Goal: Information Seeking & Learning: Learn about a topic

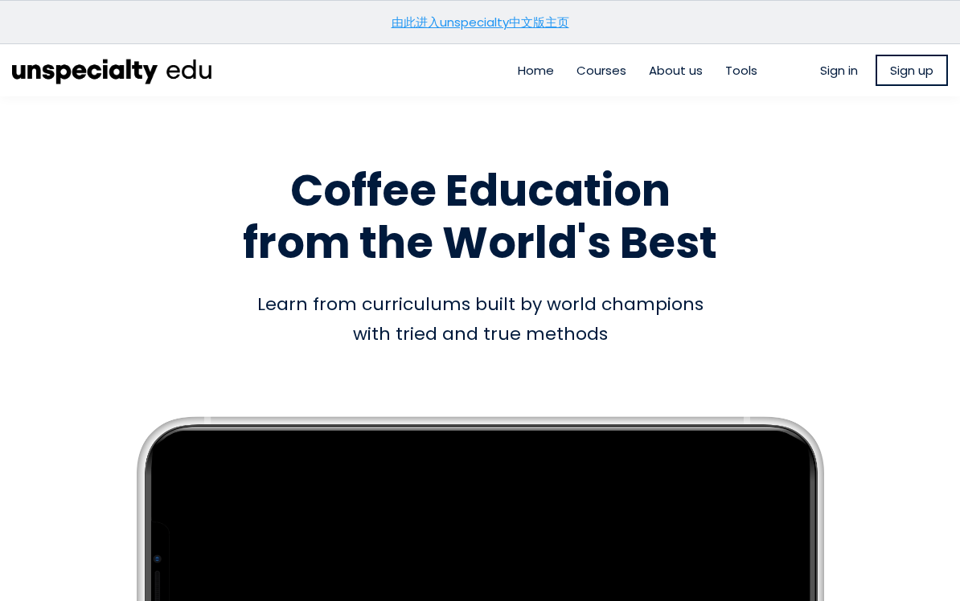
click at [547, 15] on link "由此进入unspecialty中文版主页" at bounding box center [480, 22] width 178 height 17
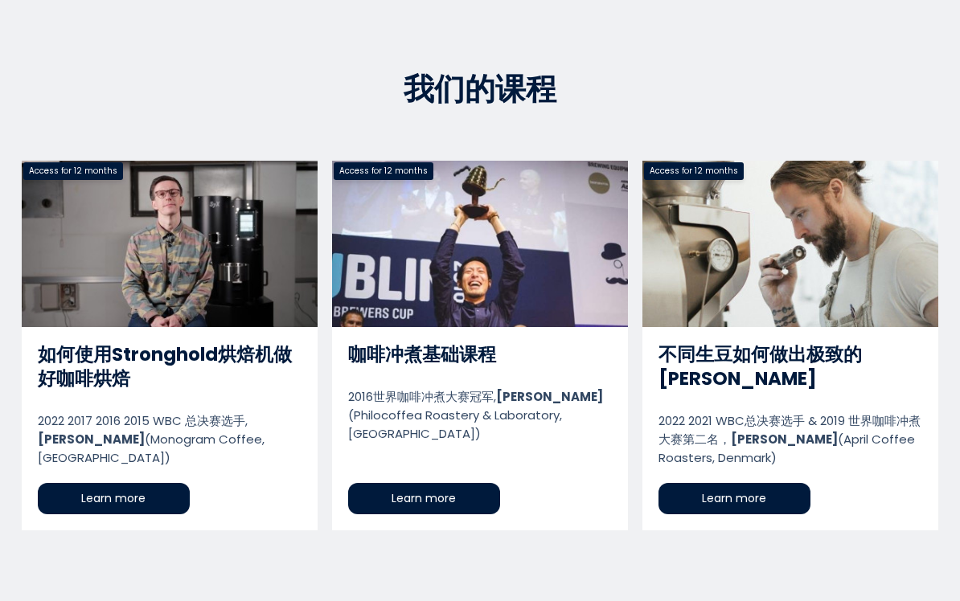
scroll to position [702, 0]
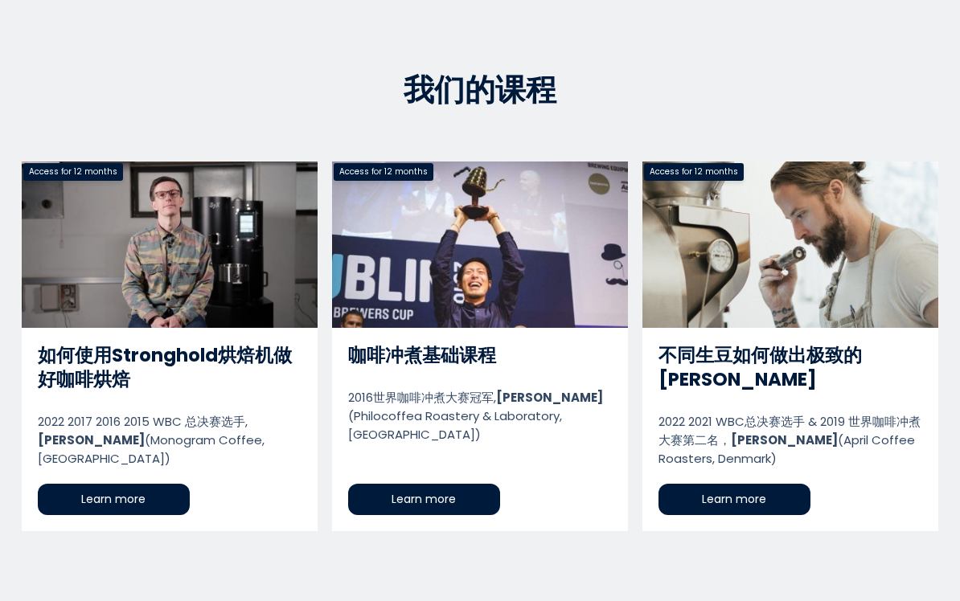
click at [859, 434] on link "不同生豆如何做出极致的浅烘" at bounding box center [790, 347] width 296 height 370
click at [66, 294] on link "如何使用Stronghold烘焙机做好咖啡烘焙" at bounding box center [170, 347] width 296 height 370
click at [551, 408] on link "咖啡冲煮基础课程" at bounding box center [480, 347] width 296 height 370
click at [867, 295] on link "不同生豆如何做出极致的浅烘" at bounding box center [790, 347] width 296 height 370
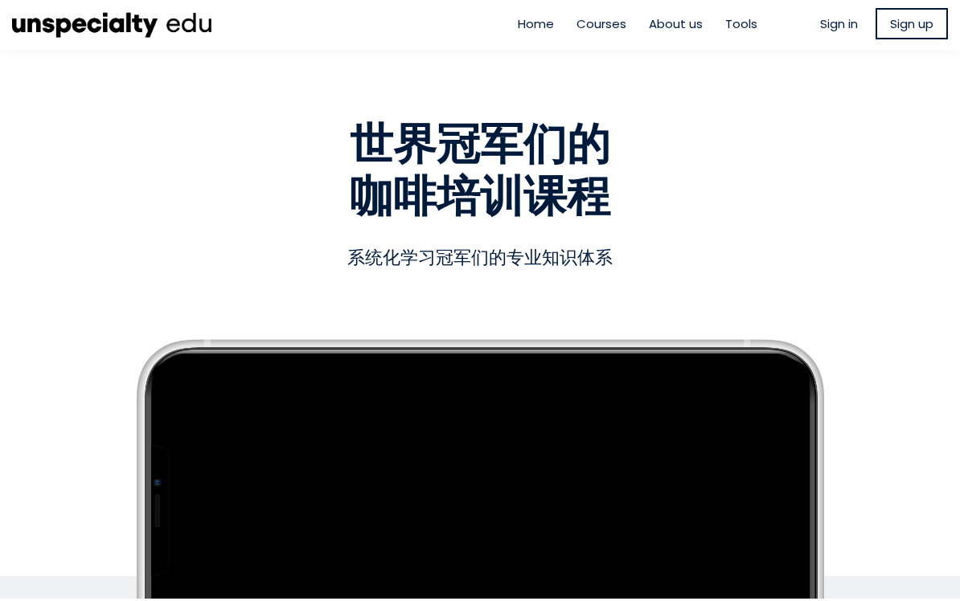
scroll to position [0, 0]
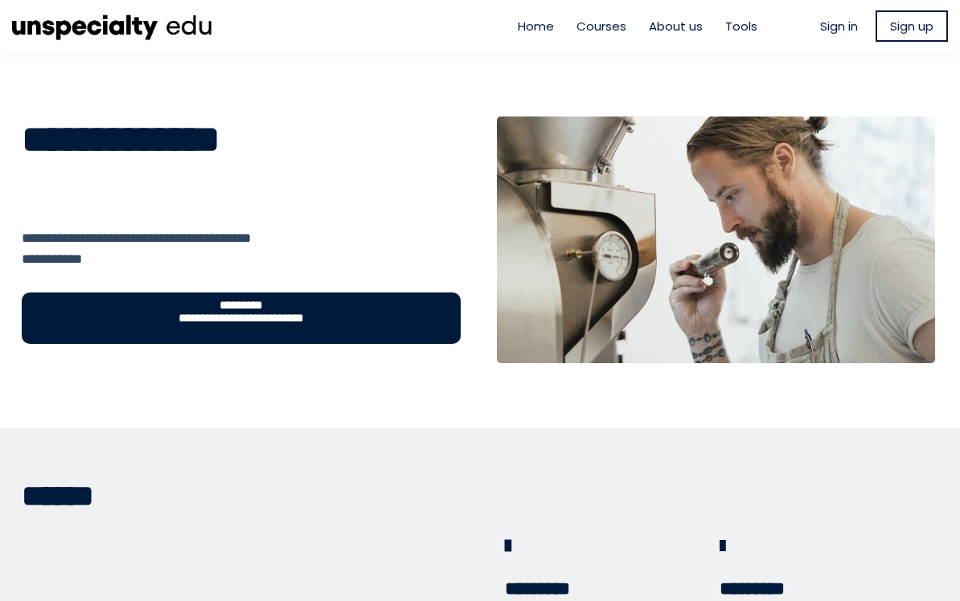
click at [89, 310] on button "**********" at bounding box center [241, 318] width 439 height 51
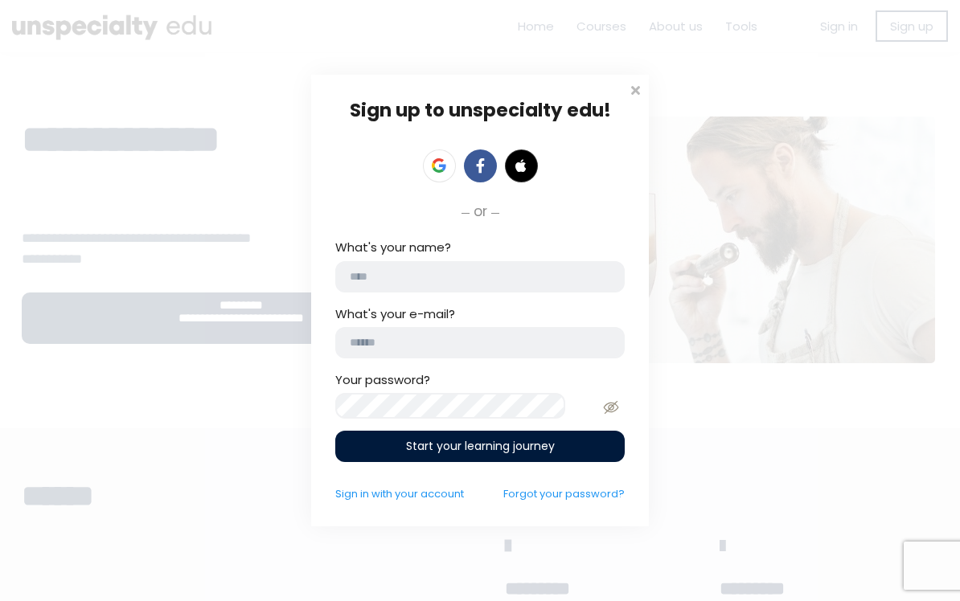
click at [641, 80] on span at bounding box center [635, 88] width 16 height 16
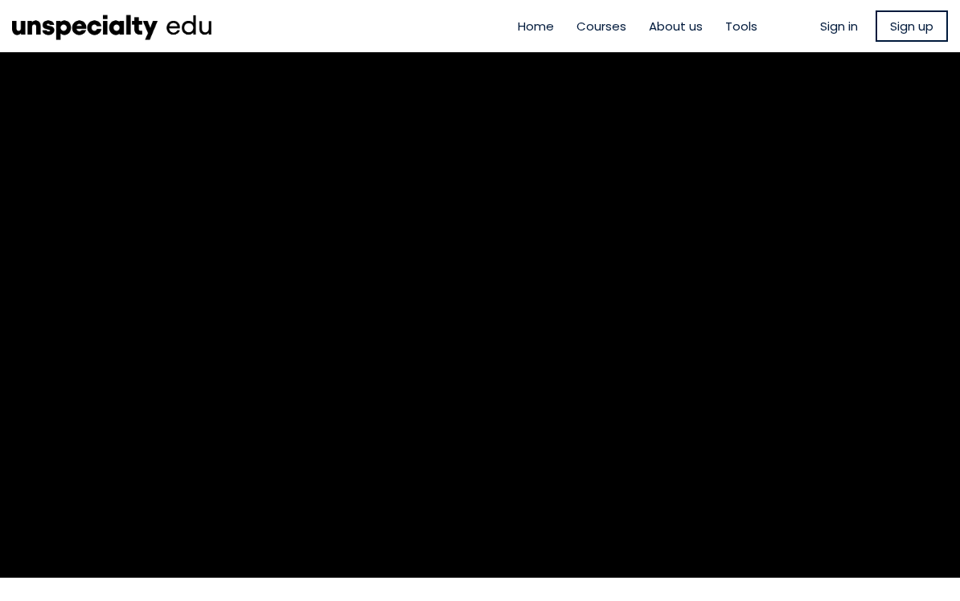
click at [69, 353] on section "Watch a full sample directly from the course" at bounding box center [480, 315] width 960 height 526
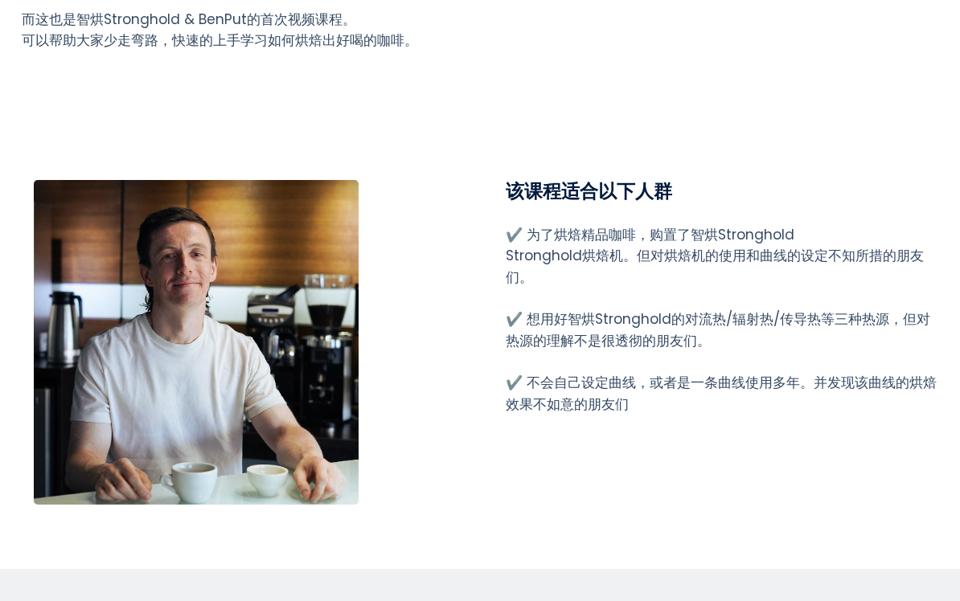
scroll to position [1772, 0]
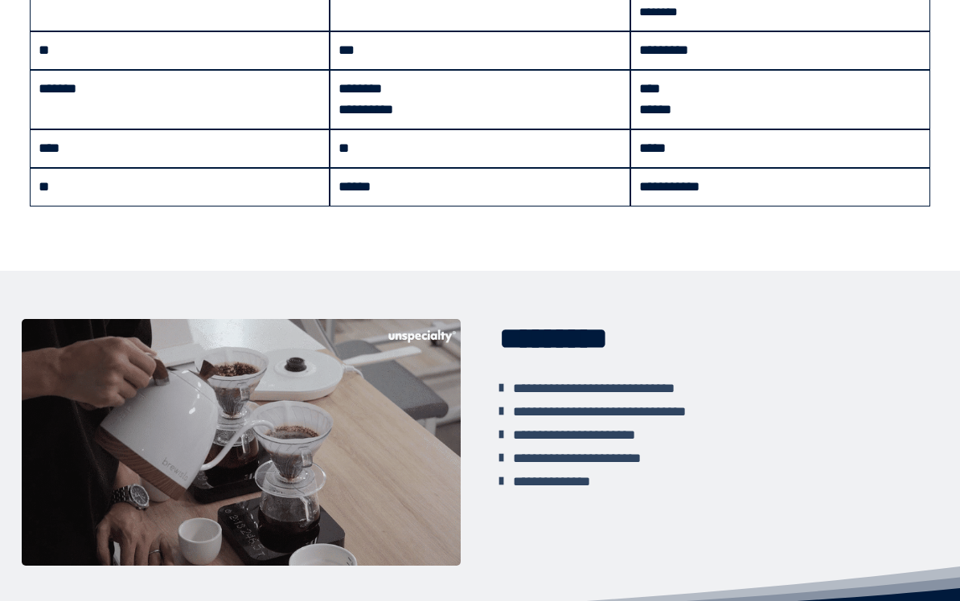
scroll to position [1765, 0]
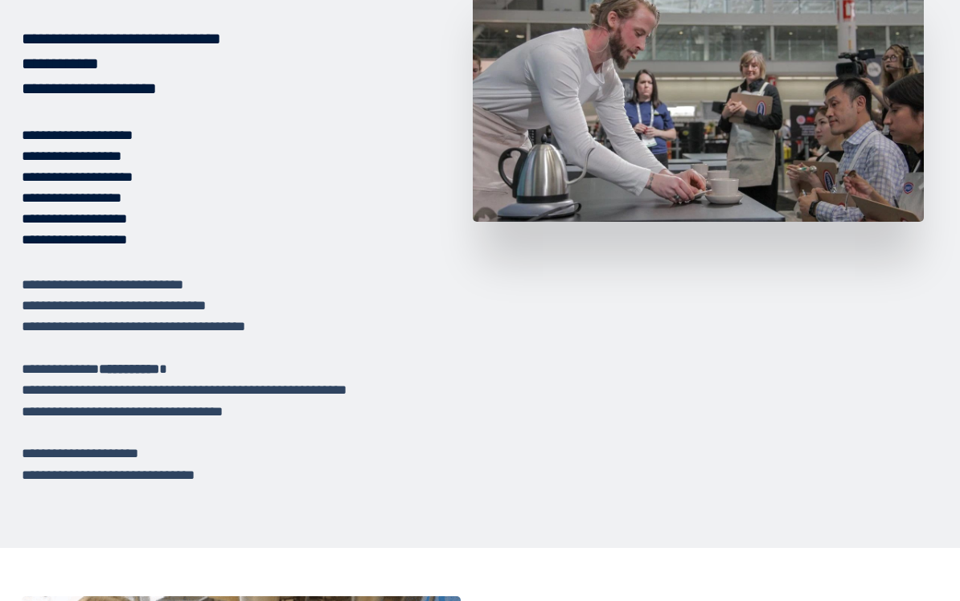
scroll to position [2046, 0]
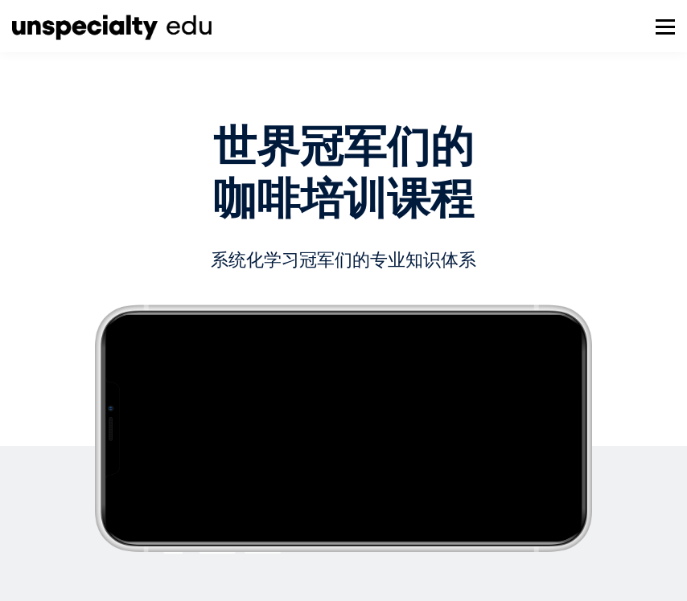
click at [66, 303] on div "Empty space, drag to resize 世界冠军们的 咖啡培训课程 世界冠军们的 咖啡培训课程 系统化学习冠军们的专业知识体系 系统化学习冠军…" at bounding box center [343, 329] width 687 height 490
